Goal: Check status: Check status

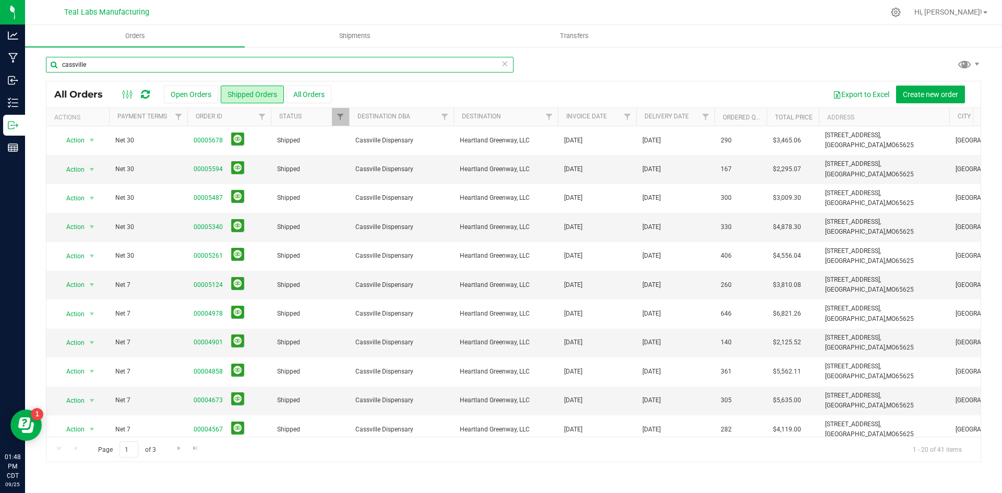
drag, startPoint x: 101, startPoint y: 64, endPoint x: 63, endPoint y: 65, distance: 38.1
click at [63, 65] on input "cassville" at bounding box center [280, 65] width 468 height 16
drag, startPoint x: 88, startPoint y: 66, endPoint x: 62, endPoint y: 64, distance: 25.6
click at [62, 64] on input "cassville" at bounding box center [280, 65] width 468 height 16
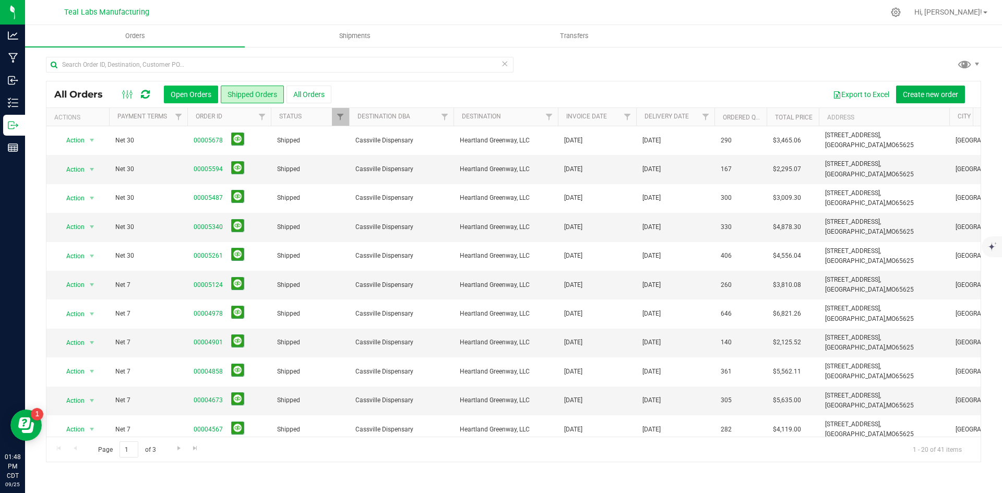
click at [177, 90] on div "Orders Shipments Transfers All Orders Open Orders Shipped Orders" at bounding box center [513, 259] width 977 height 468
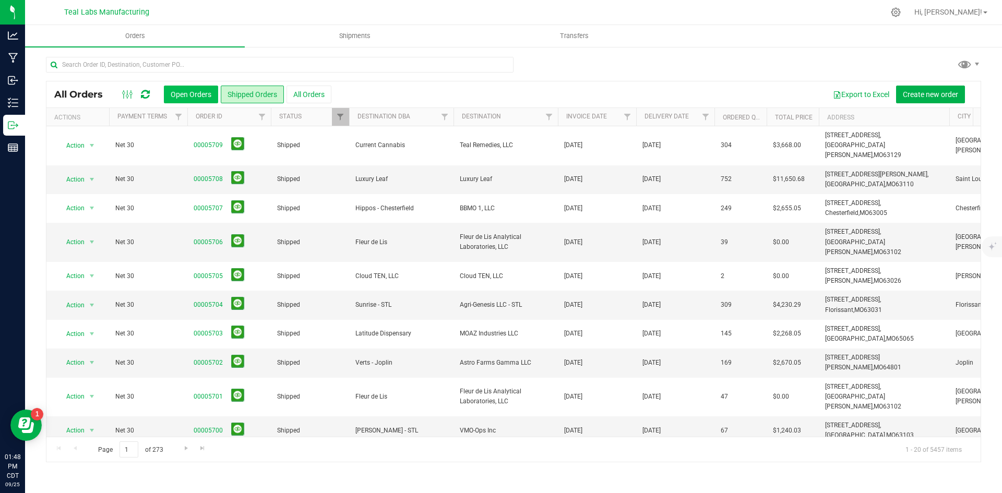
click at [177, 90] on button "Open Orders" at bounding box center [191, 95] width 54 height 18
